Goal: Task Accomplishment & Management: Manage account settings

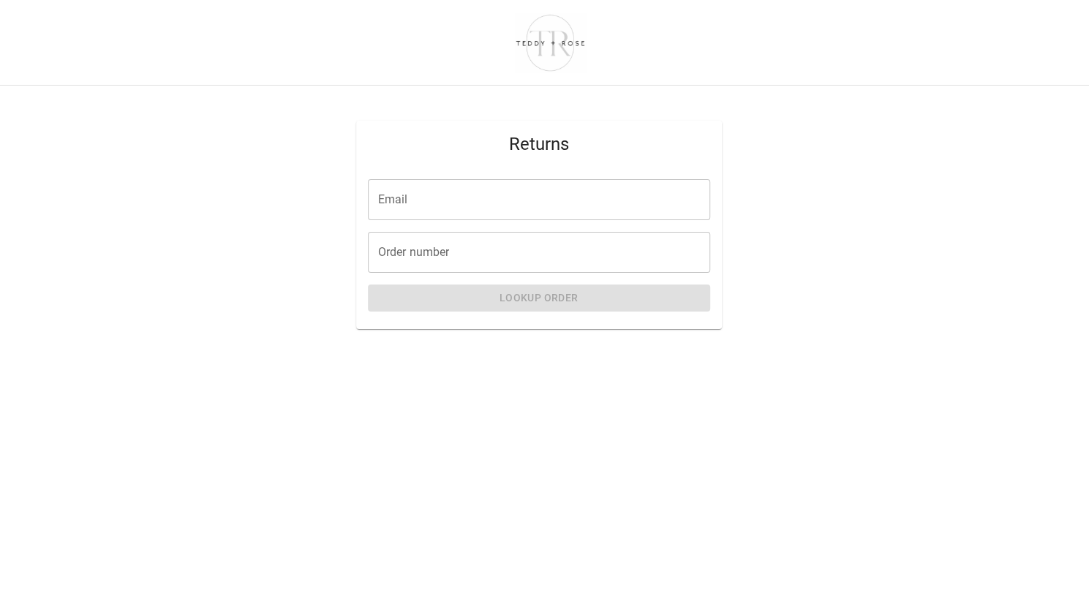
click at [426, 206] on input "Email" at bounding box center [539, 199] width 342 height 41
type input "**********"
paste input "*****"
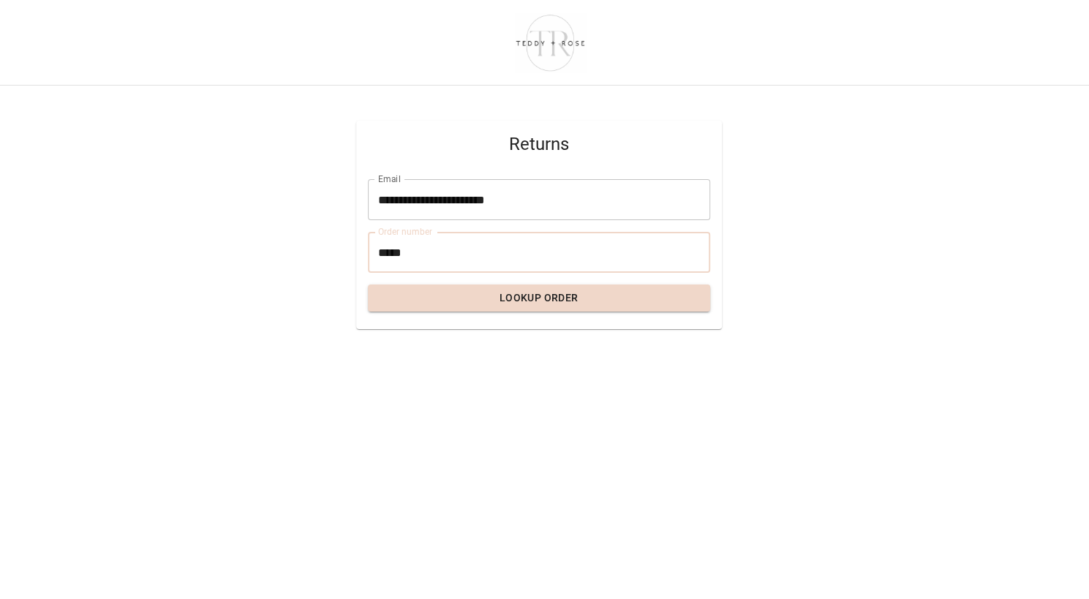
type input "*****"
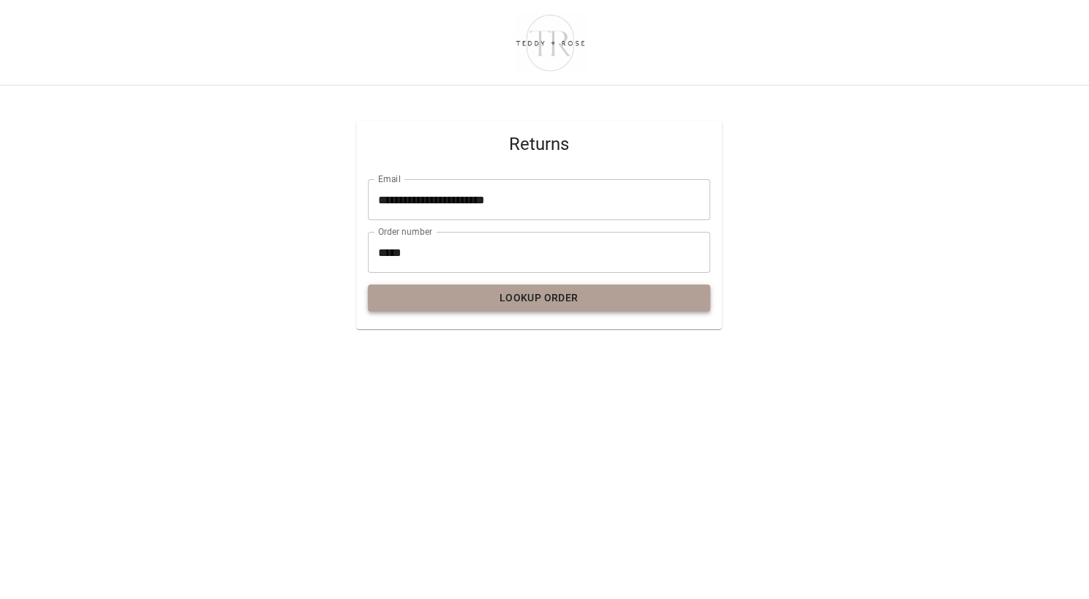
click at [464, 292] on button "Lookup Order" at bounding box center [539, 297] width 342 height 27
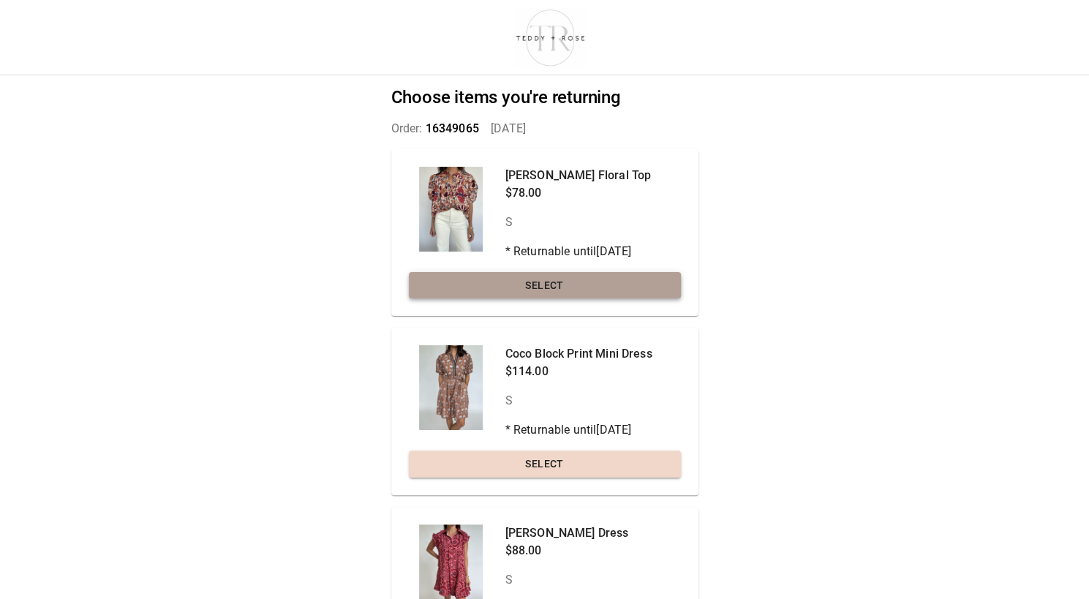
click at [471, 287] on button "Select" at bounding box center [545, 285] width 272 height 27
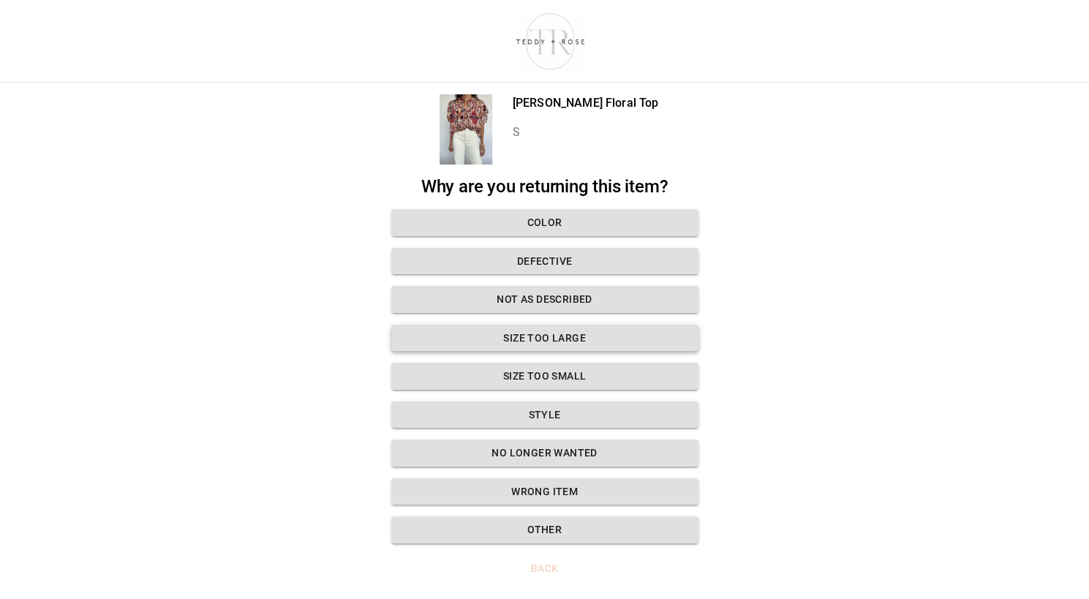
click at [497, 339] on button "Size too large" at bounding box center [544, 338] width 307 height 27
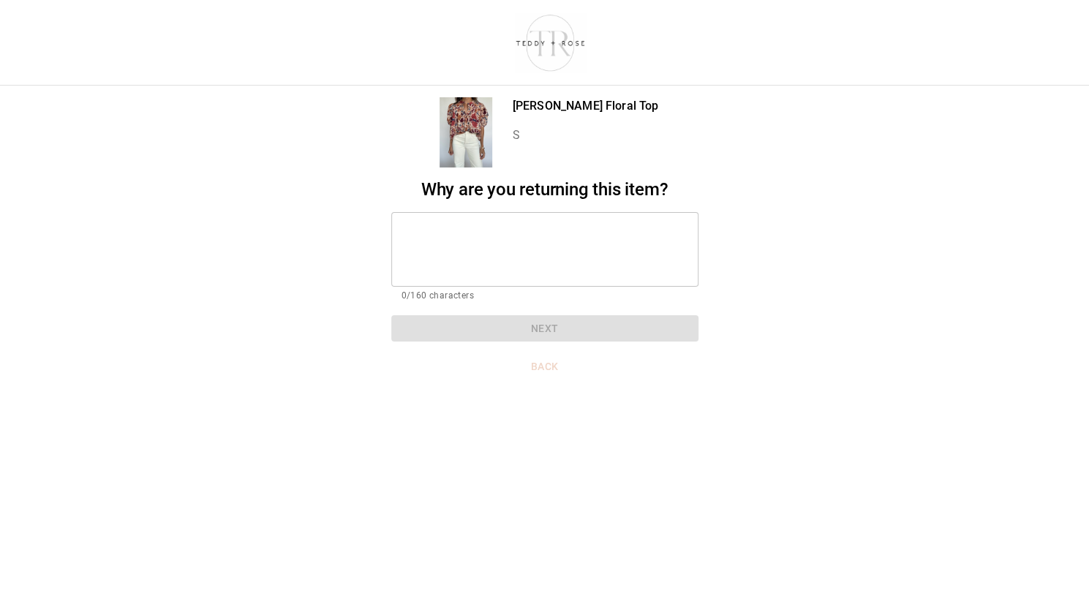
click at [487, 249] on textarea at bounding box center [545, 249] width 287 height 50
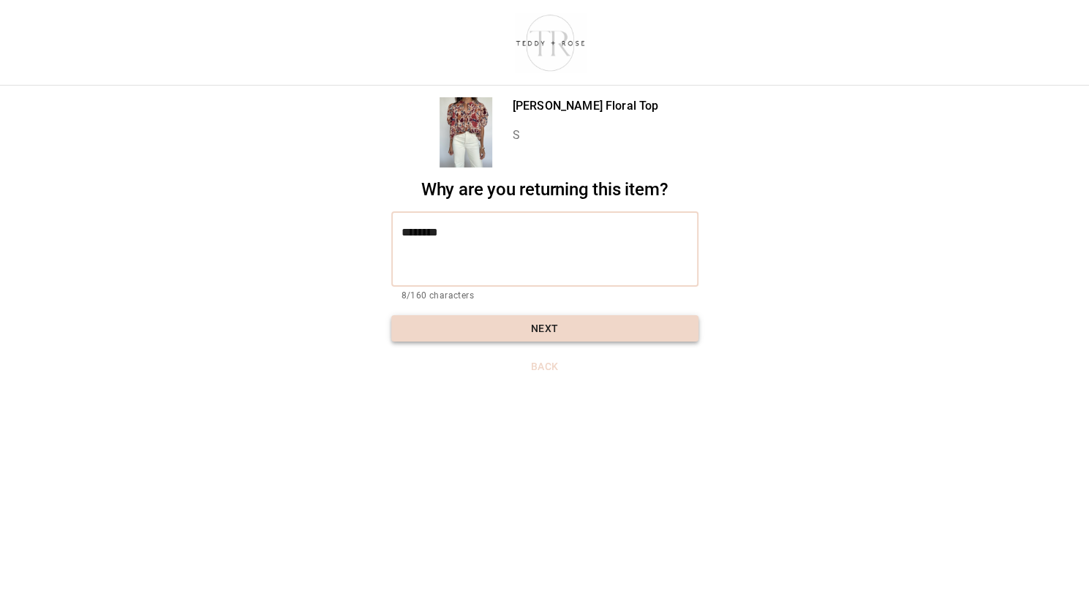
type textarea "********"
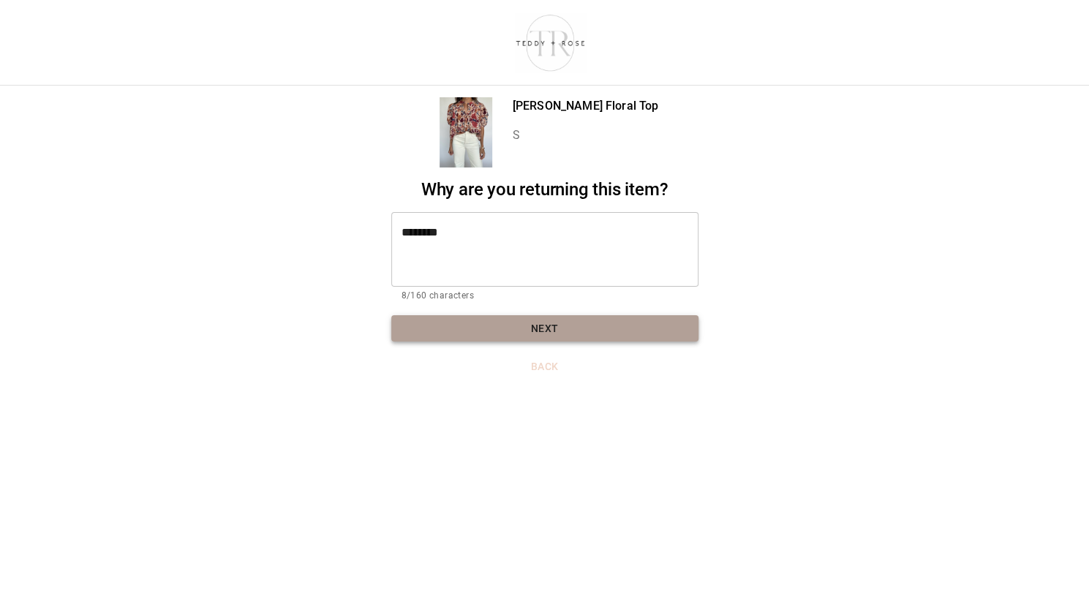
click at [516, 332] on button "Next" at bounding box center [544, 328] width 307 height 27
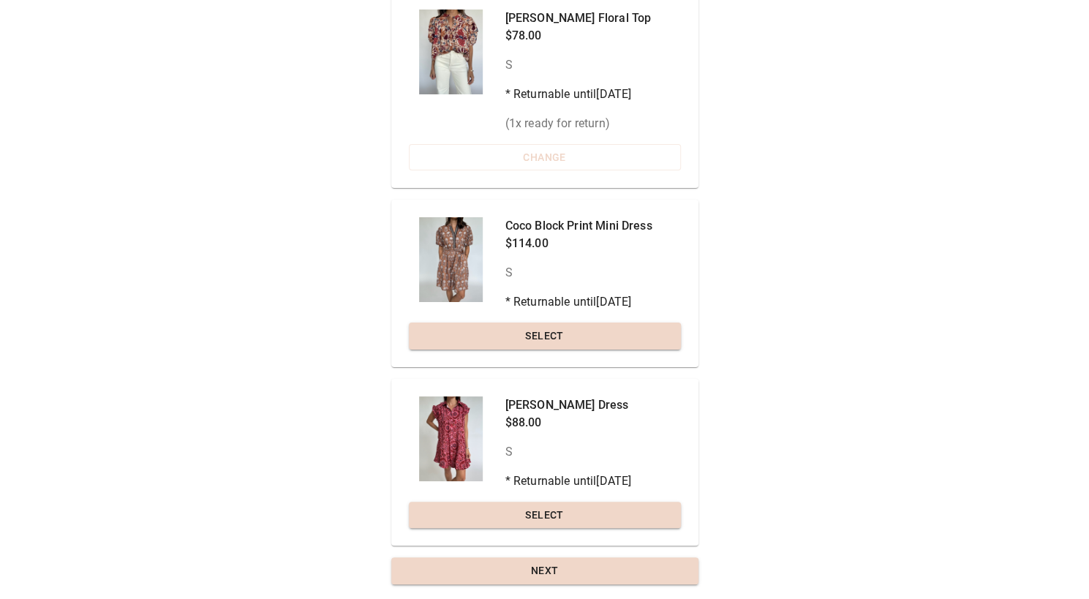
scroll to position [159, 0]
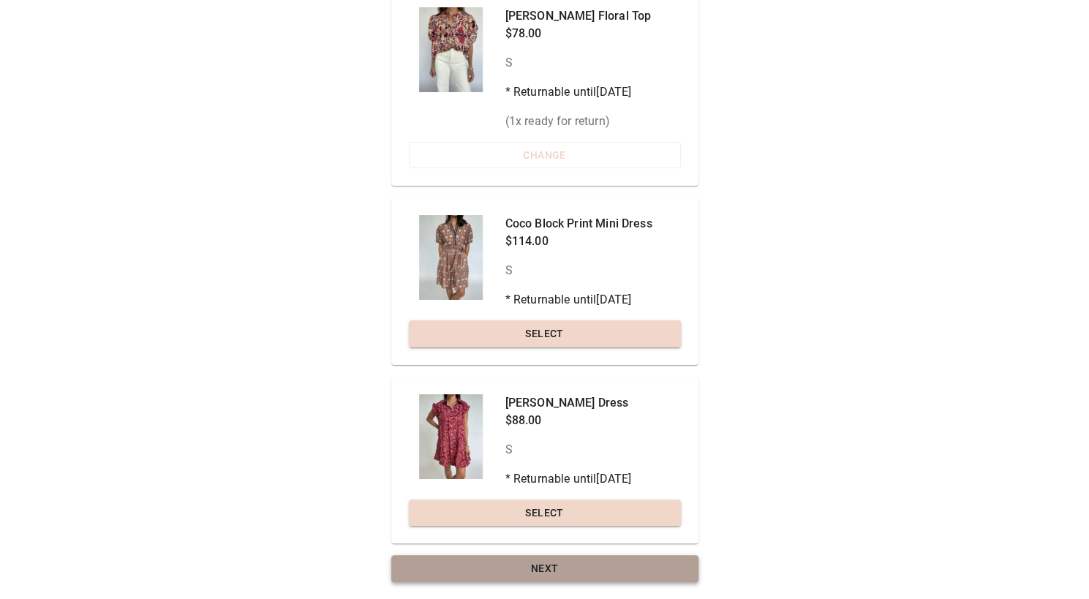
click at [527, 559] on button "Next" at bounding box center [544, 568] width 307 height 27
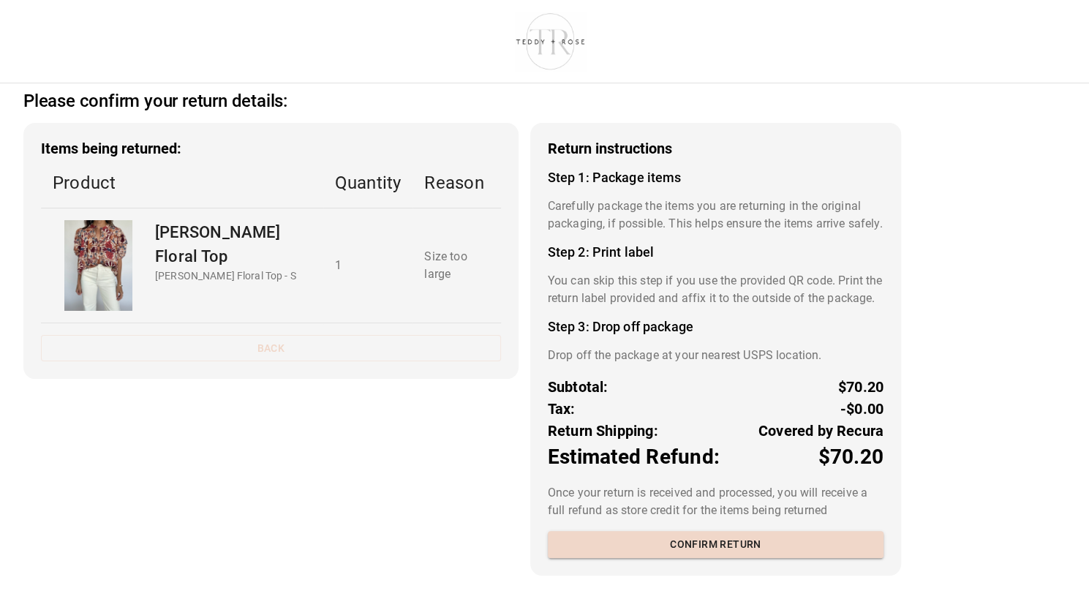
scroll to position [37, 0]
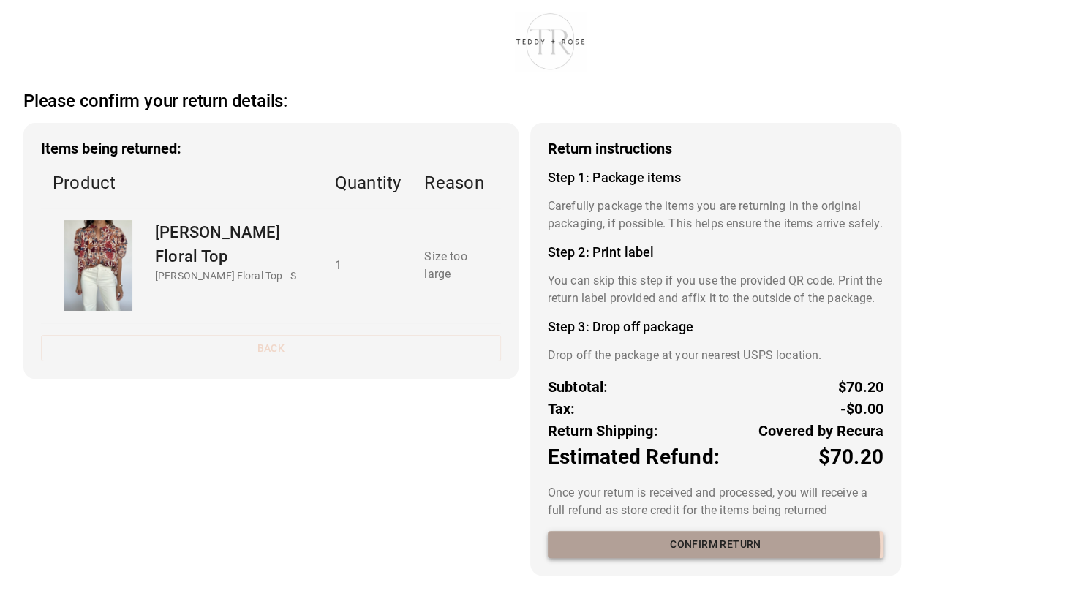
click at [679, 546] on button "Confirm return" at bounding box center [716, 544] width 336 height 27
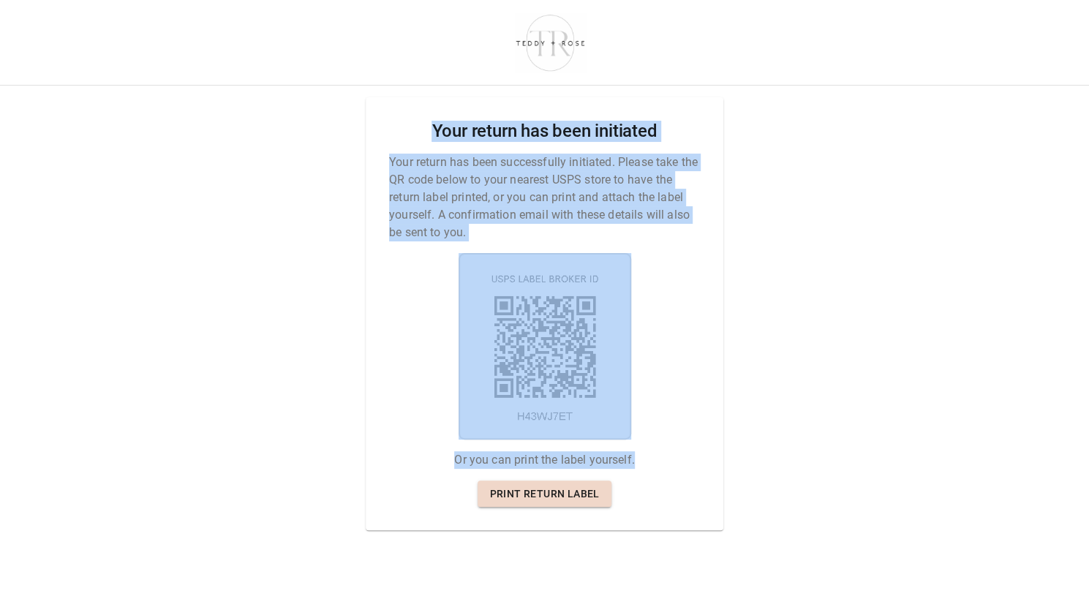
drag, startPoint x: 638, startPoint y: 502, endPoint x: 461, endPoint y: 123, distance: 419.1
click at [437, 116] on div "Your return has been initiated Your return has been successfully initiated. Ple…" at bounding box center [545, 313] width 358 height 433
drag, startPoint x: 464, startPoint y: 123, endPoint x: 439, endPoint y: 121, distance: 25.0
click at [440, 121] on h2 "Your return has been initiated" at bounding box center [544, 131] width 225 height 21
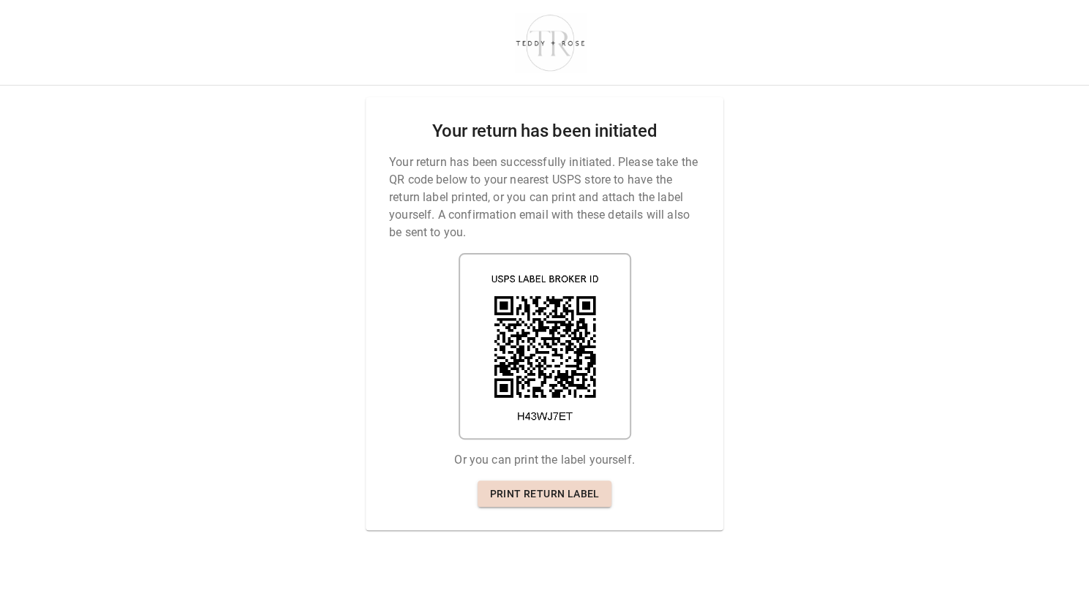
click at [432, 121] on h2 "Your return has been initiated" at bounding box center [544, 131] width 225 height 21
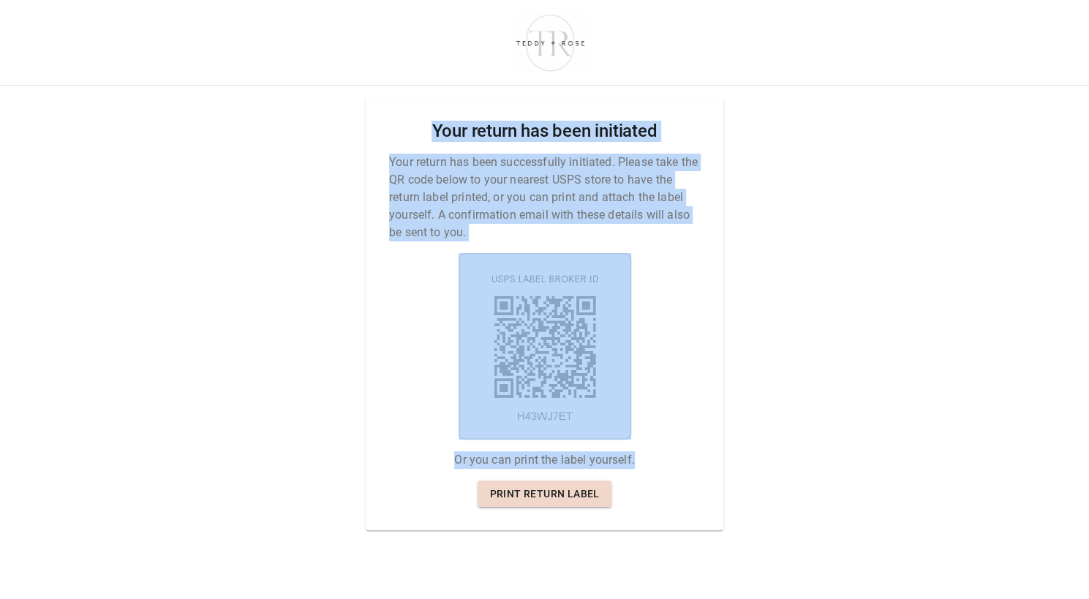
drag, startPoint x: 435, startPoint y: 115, endPoint x: 617, endPoint y: 485, distance: 412.4
click at [617, 494] on div "Your return has been initiated Your return has been successfully initiated. Ple…" at bounding box center [545, 313] width 358 height 433
copy div "Your return has been initiated Your return has been successfully initiated. Ple…"
